Goal: Task Accomplishment & Management: Manage account settings

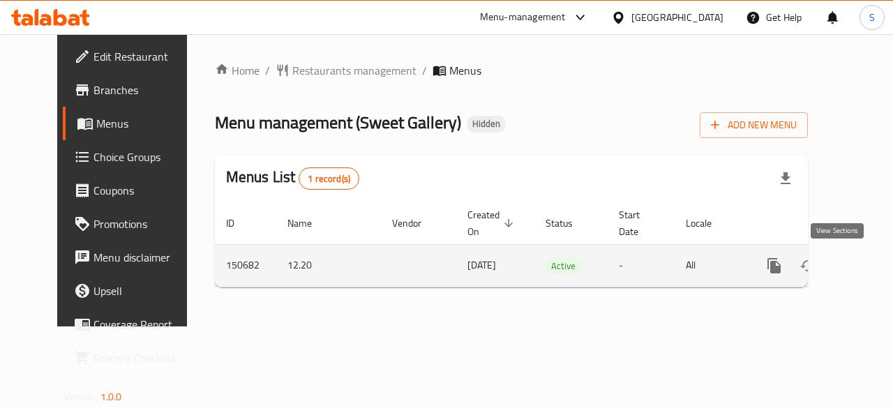
click at [868, 265] on icon "enhanced table" at bounding box center [874, 265] width 13 height 13
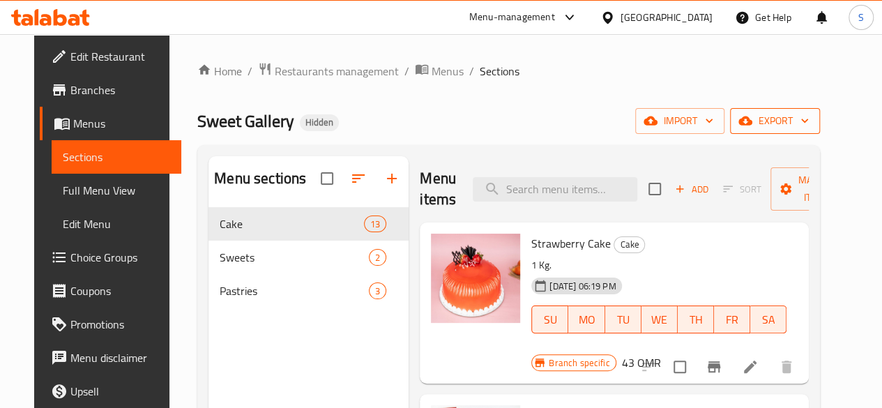
click at [809, 122] on span "export" at bounding box center [775, 120] width 68 height 17
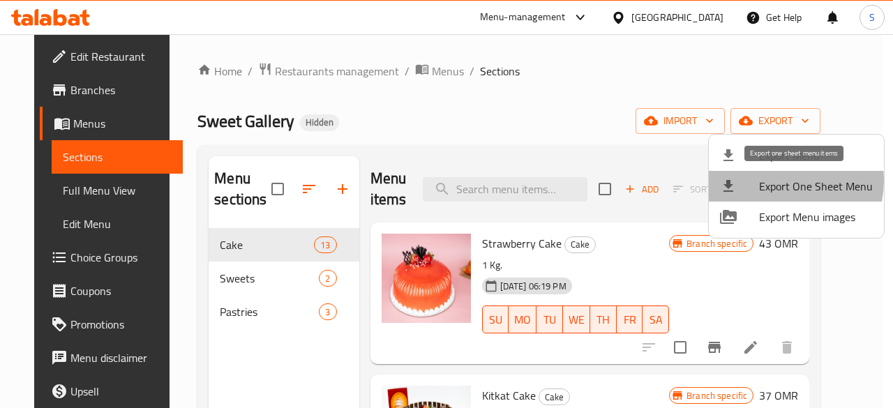
click at [776, 181] on span "Export One Sheet Menu" at bounding box center [816, 186] width 114 height 17
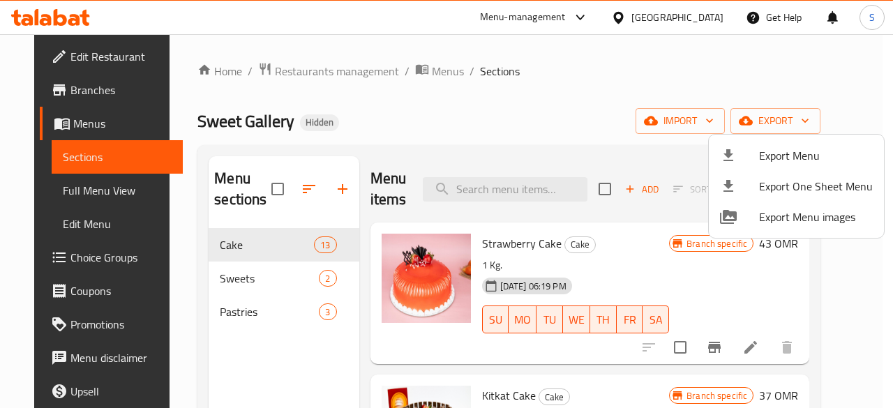
click at [409, 139] on div at bounding box center [446, 204] width 893 height 408
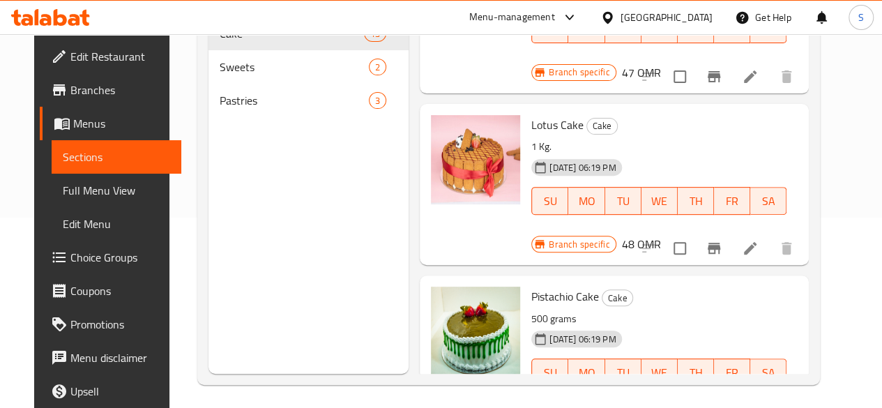
scroll to position [195, 0]
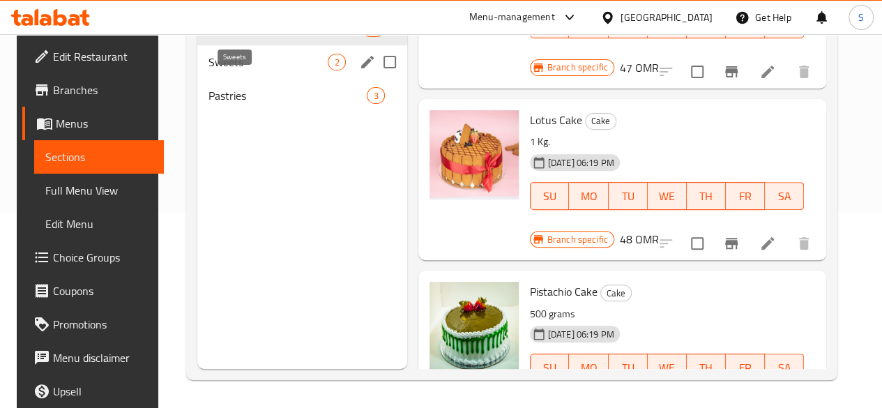
click at [245, 70] on span "Sweets" at bounding box center [268, 62] width 119 height 17
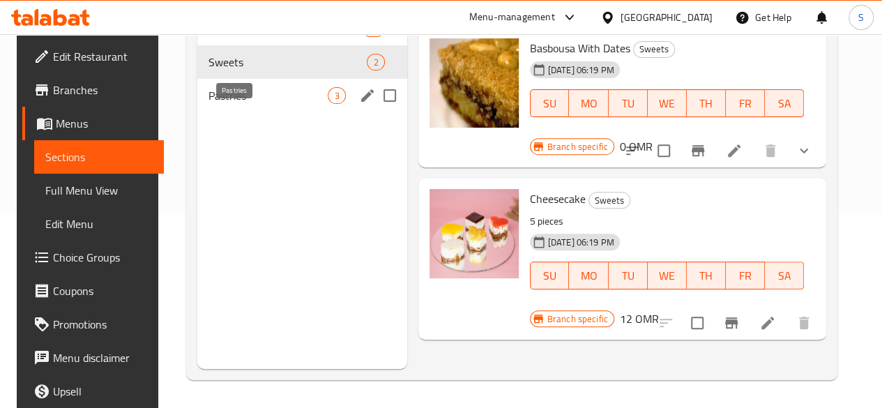
click at [232, 104] on span "Pastries" at bounding box center [268, 95] width 119 height 17
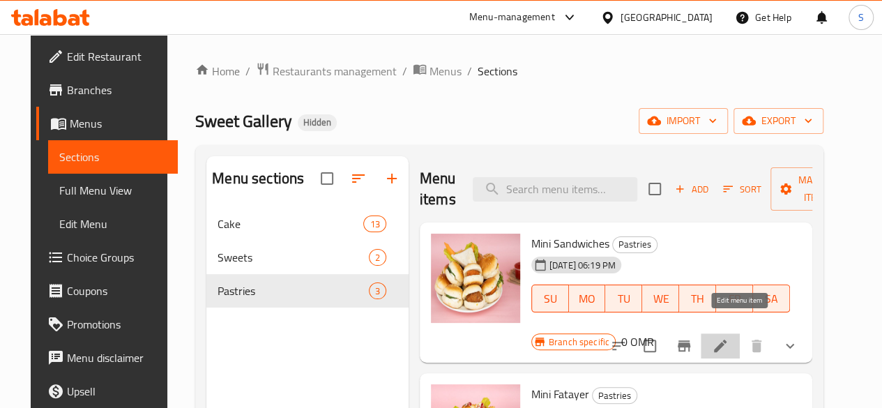
click at [729, 338] on icon at bounding box center [720, 346] width 17 height 17
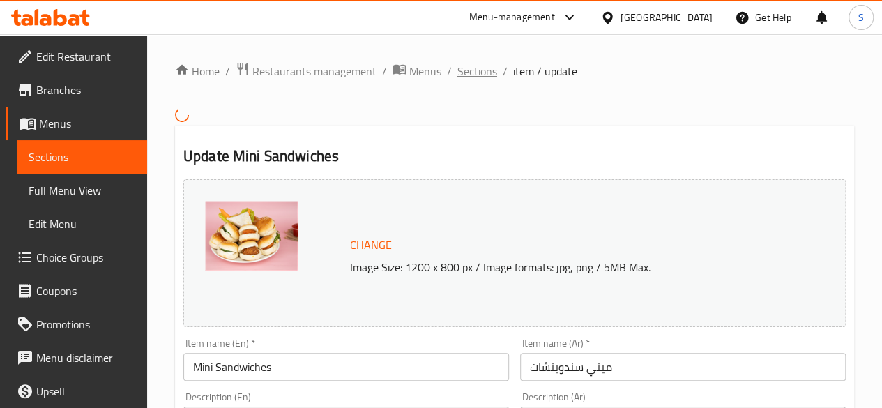
click at [476, 69] on span "Sections" at bounding box center [478, 71] width 40 height 17
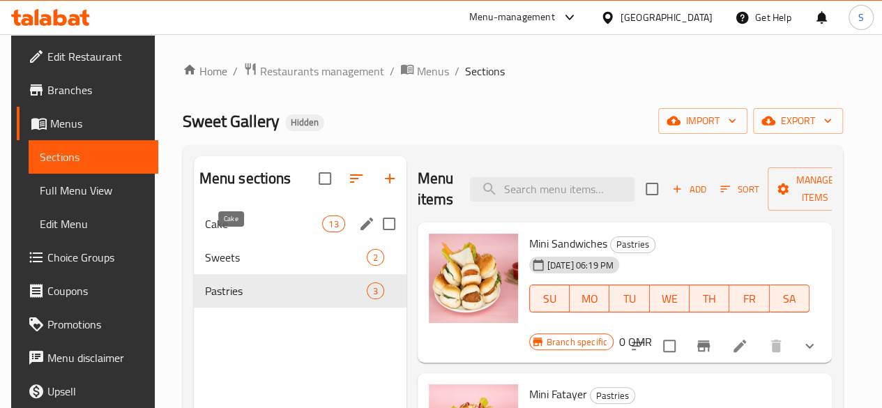
click at [253, 232] on span "Cake" at bounding box center [264, 224] width 118 height 17
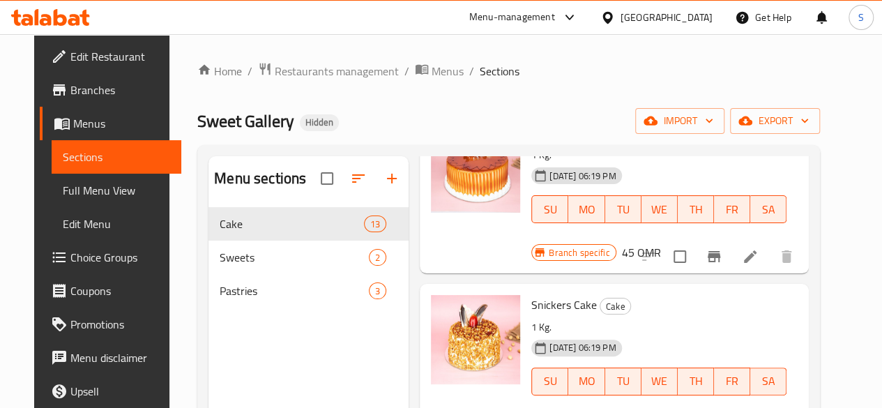
scroll to position [1144, 0]
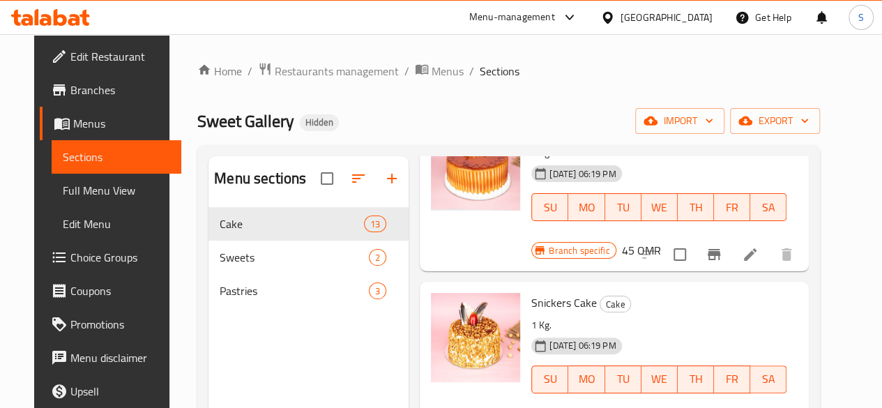
click at [85, 20] on icon at bounding box center [85, 18] width 10 height 16
